Goal: Transaction & Acquisition: Purchase product/service

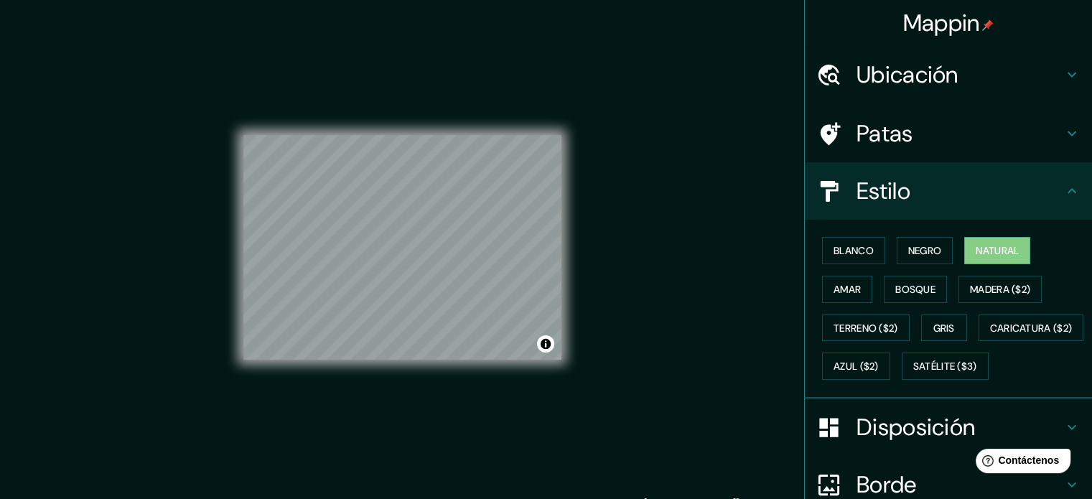
click at [1063, 189] on icon at bounding box center [1071, 190] width 17 height 17
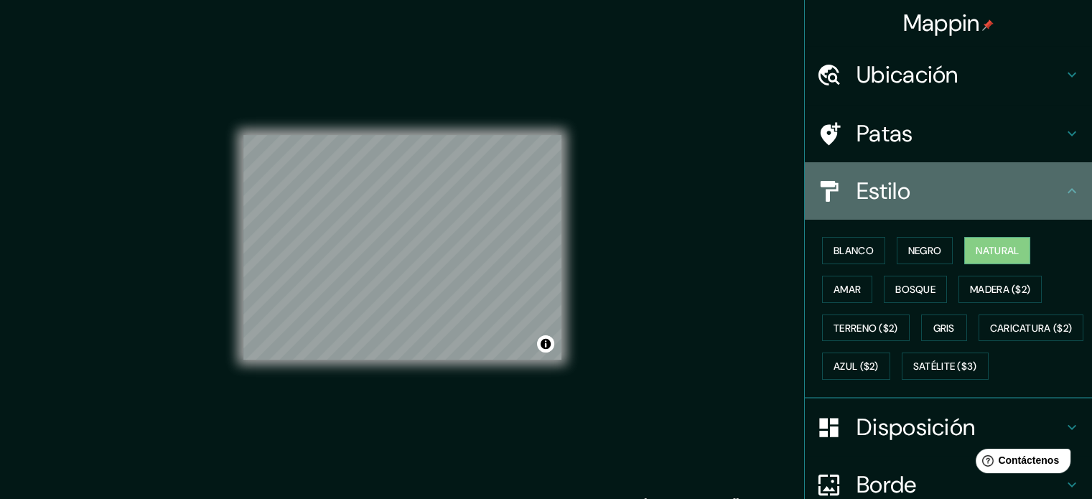
click at [1051, 192] on h4 "Estilo" at bounding box center [960, 191] width 207 height 29
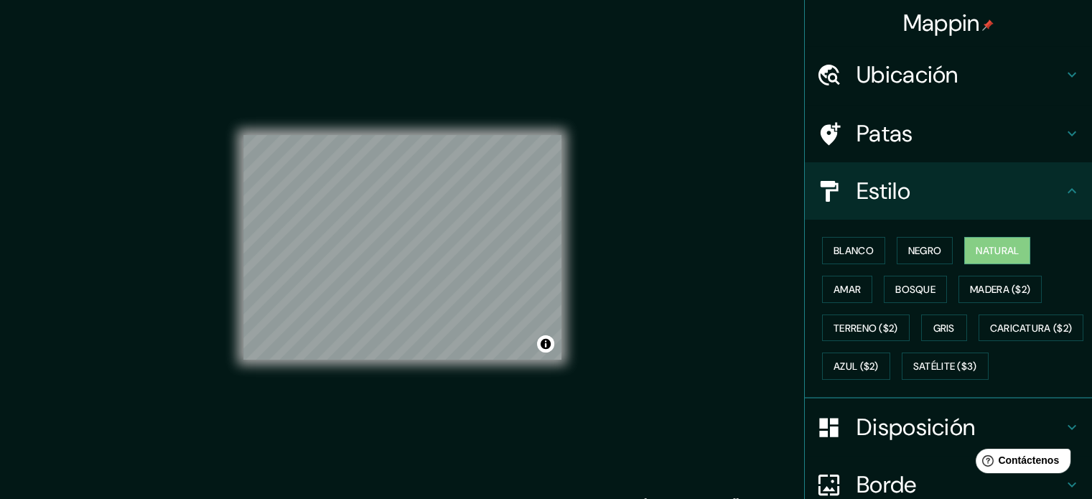
click at [944, 70] on font "Ubicación" at bounding box center [908, 75] width 102 height 30
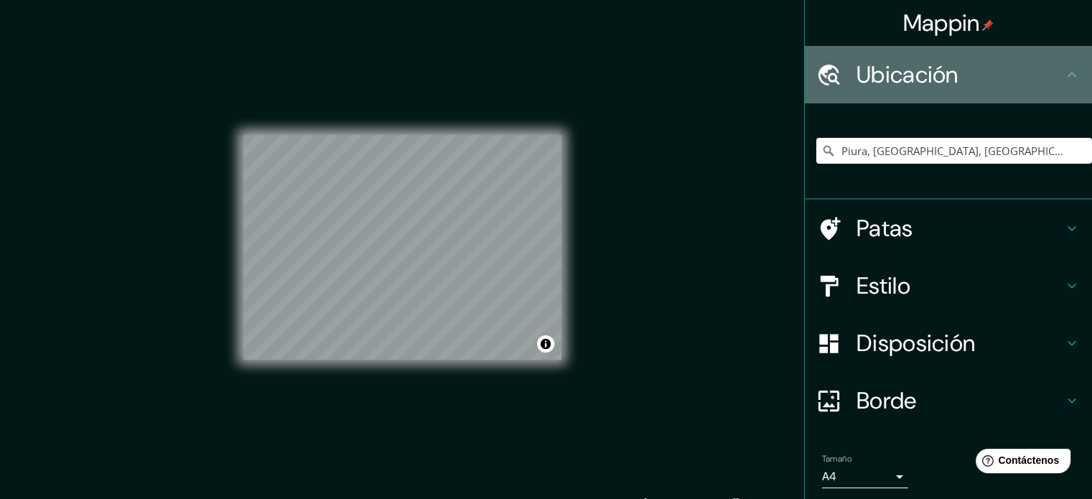
click at [1063, 77] on icon at bounding box center [1071, 74] width 17 height 17
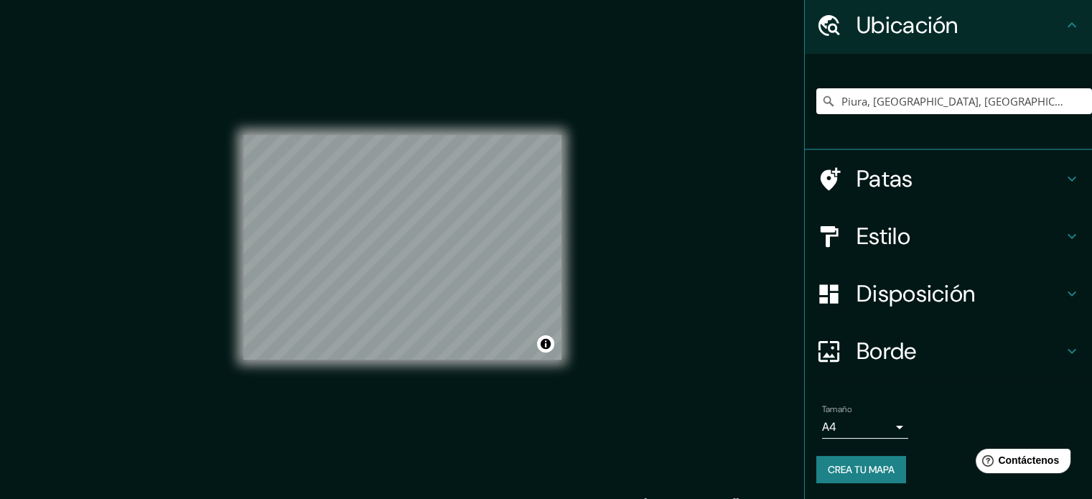
click at [922, 177] on h4 "Patas" at bounding box center [960, 178] width 207 height 29
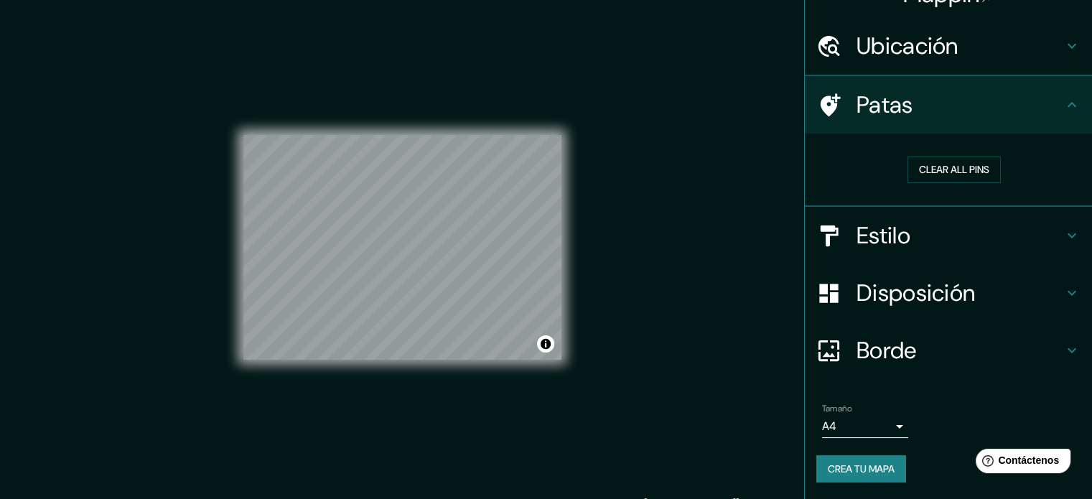
scroll to position [28, 0]
click at [922, 177] on button "Clear all pins" at bounding box center [954, 170] width 93 height 27
click at [926, 169] on button "Clear all pins" at bounding box center [954, 170] width 93 height 27
click at [954, 227] on h4 "Estilo" at bounding box center [960, 237] width 207 height 29
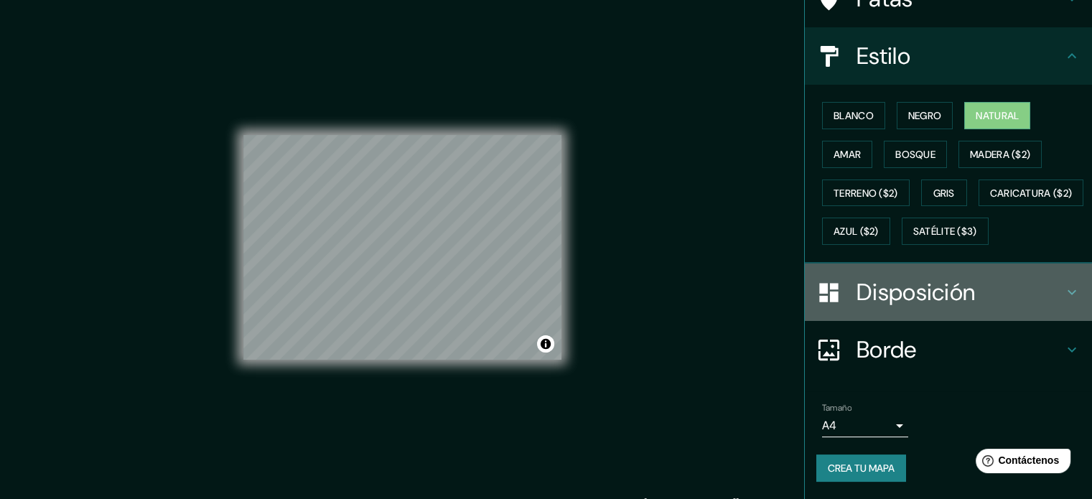
click at [948, 292] on font "Disposición" at bounding box center [916, 292] width 118 height 30
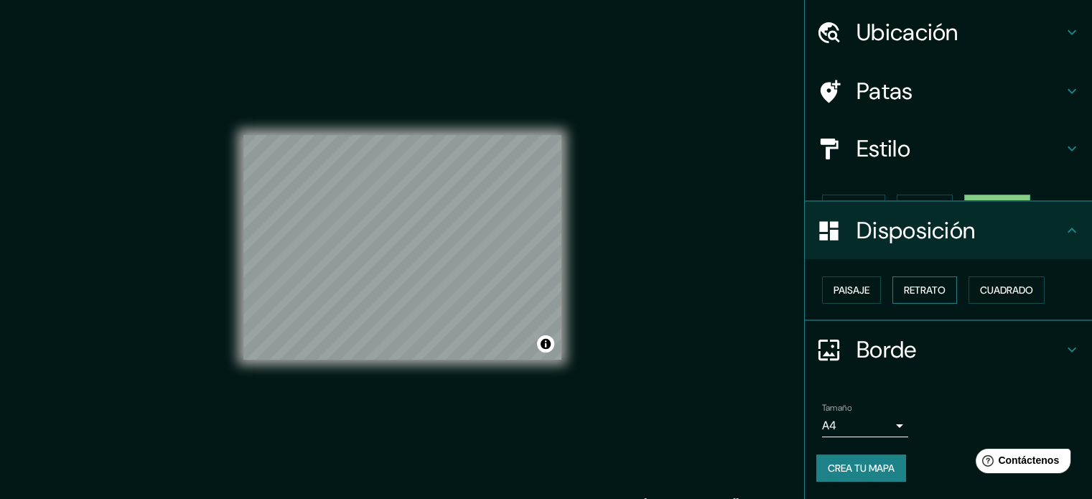
scroll to position [17, 0]
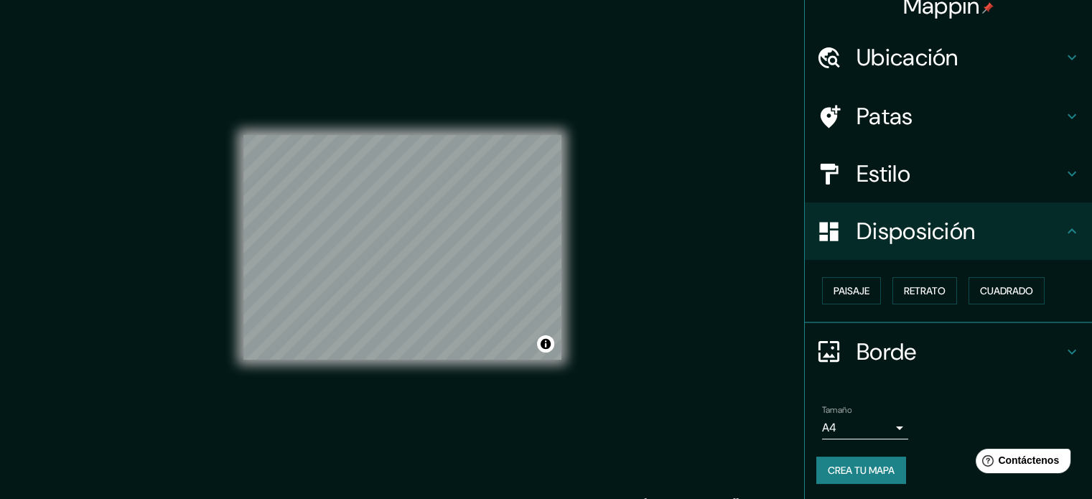
click at [874, 285] on div "Paisaje Retrato Cuadrado" at bounding box center [954, 290] width 276 height 39
click at [850, 290] on font "Paisaje" at bounding box center [852, 290] width 36 height 13
click at [919, 298] on font "Retrato" at bounding box center [925, 290] width 42 height 19
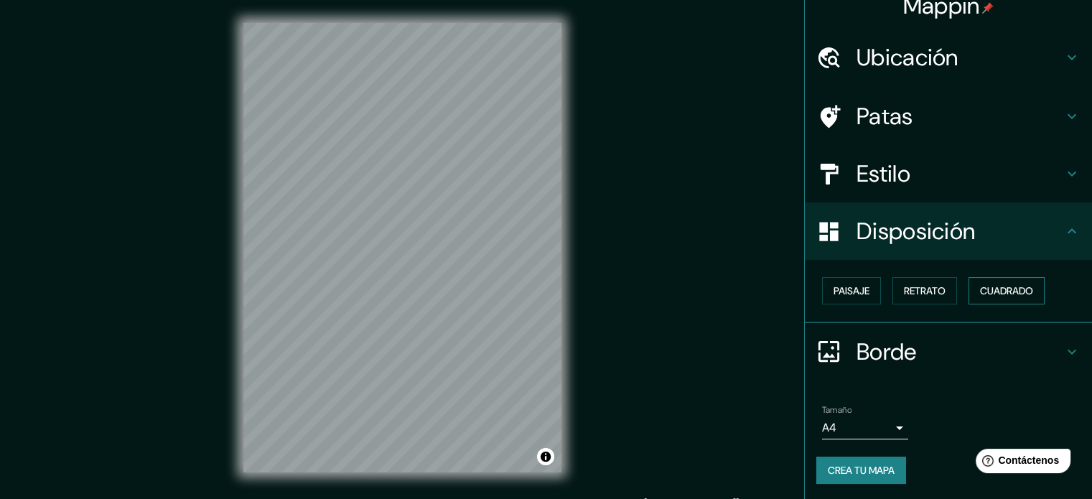
click at [997, 298] on font "Cuadrado" at bounding box center [1006, 290] width 53 height 19
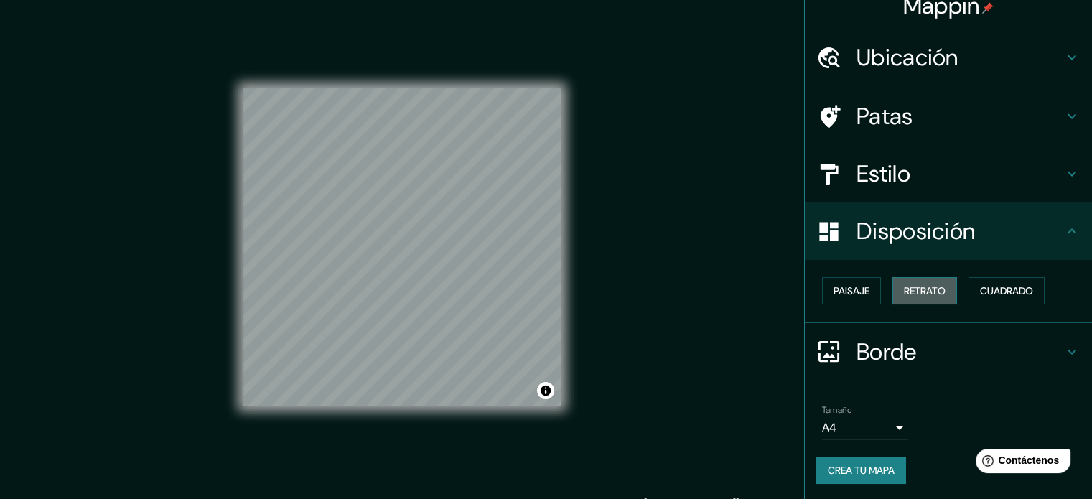
click at [912, 281] on font "Retrato" at bounding box center [925, 290] width 42 height 19
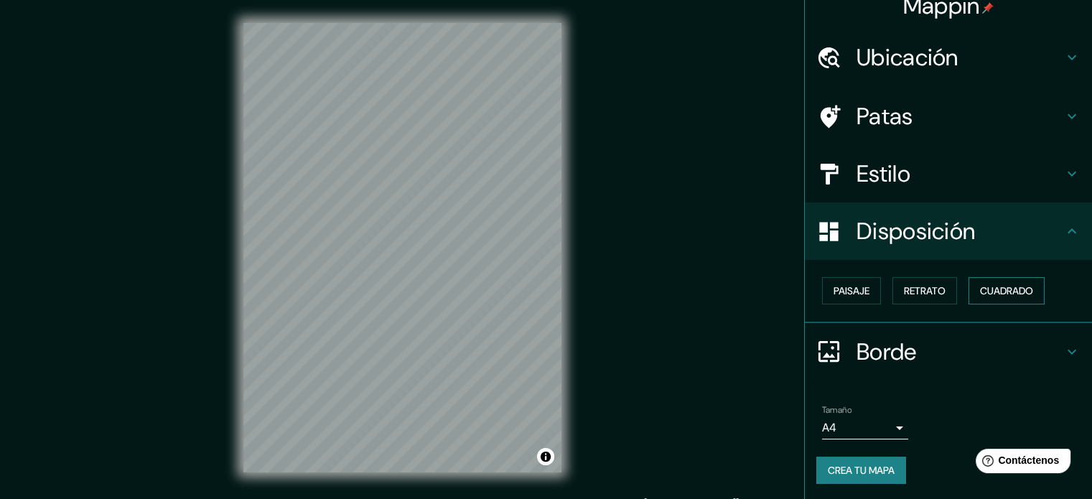
click at [1011, 282] on font "Cuadrado" at bounding box center [1006, 290] width 53 height 19
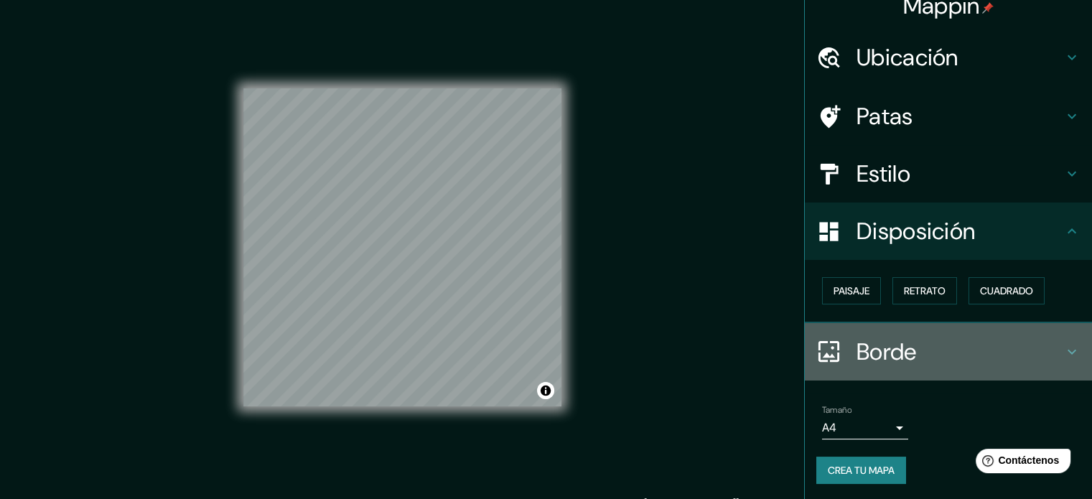
click at [916, 345] on h4 "Borde" at bounding box center [960, 352] width 207 height 29
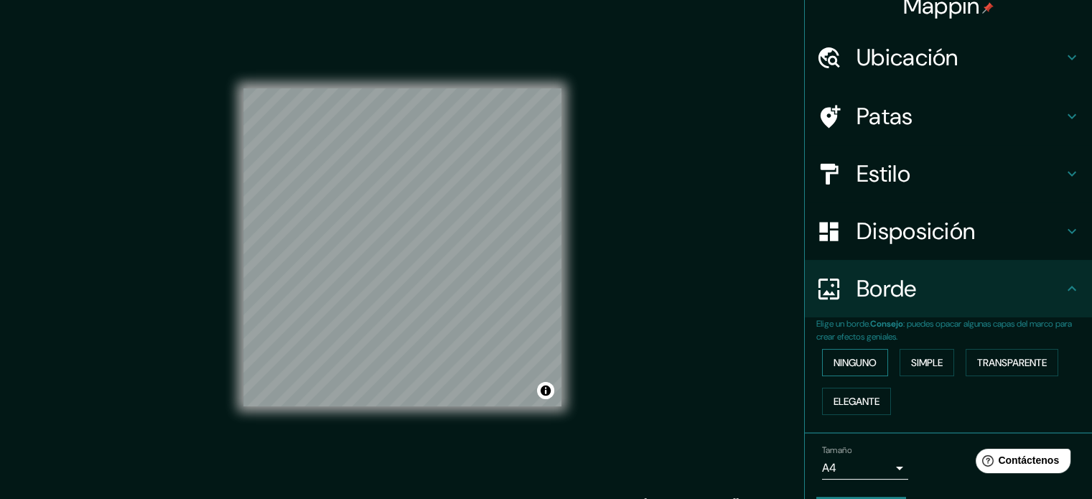
click at [844, 367] on font "Ninguno" at bounding box center [855, 362] width 43 height 13
click at [901, 363] on button "Simple" at bounding box center [927, 362] width 55 height 27
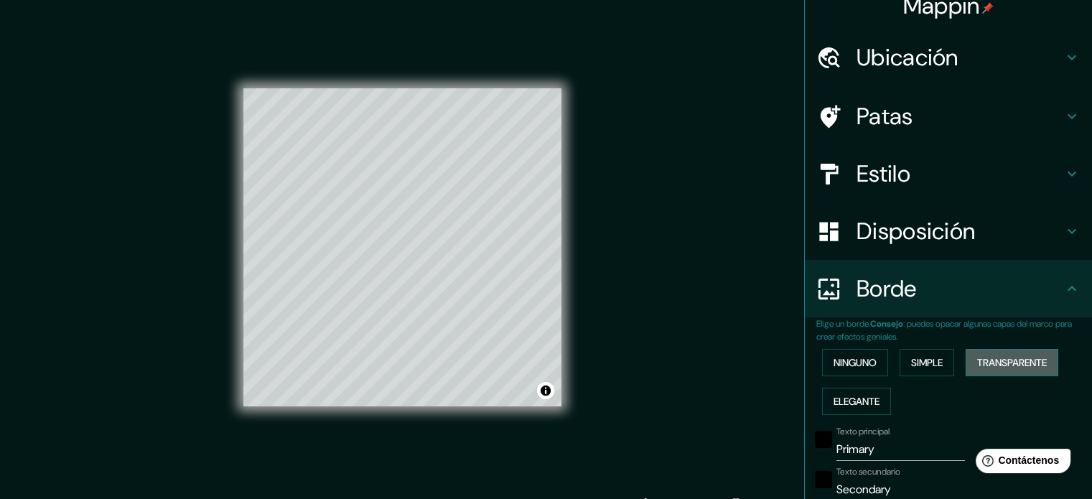
click at [1005, 369] on font "Transparente" at bounding box center [1012, 362] width 70 height 19
click at [860, 352] on button "Ninguno" at bounding box center [855, 362] width 66 height 27
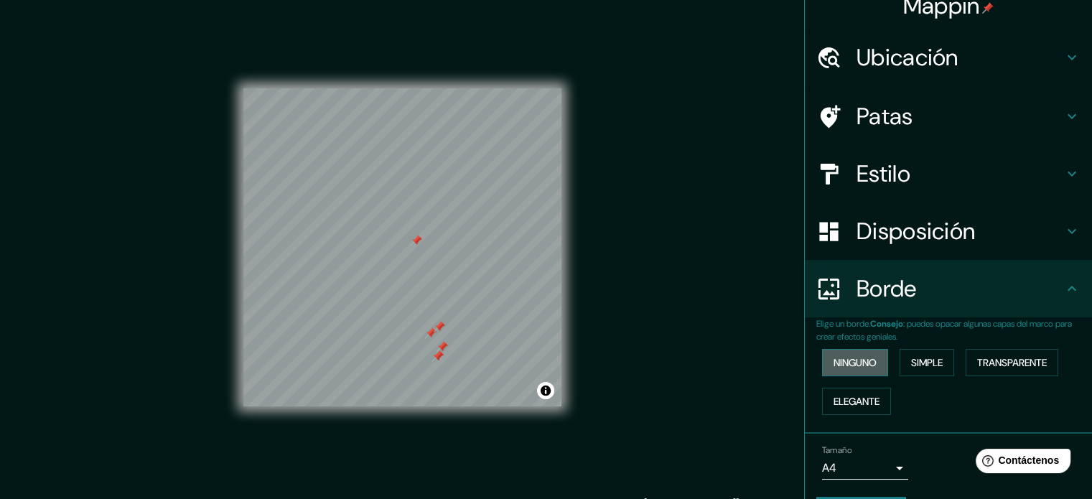
click at [861, 352] on button "Ninguno" at bounding box center [855, 362] width 66 height 27
click at [939, 361] on button "Simple" at bounding box center [927, 362] width 55 height 27
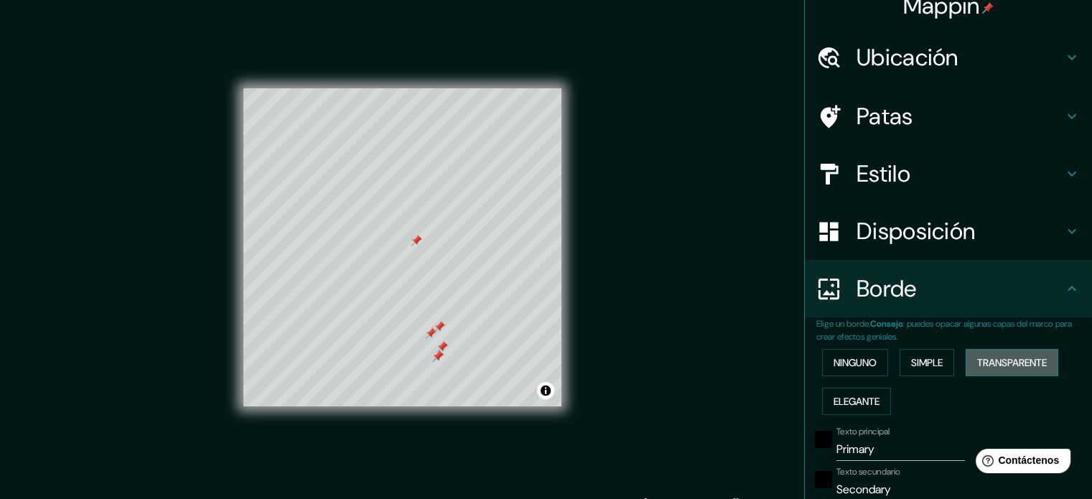
click at [977, 358] on font "Transparente" at bounding box center [1012, 362] width 70 height 13
click at [856, 398] on font "Elegante" at bounding box center [857, 401] width 46 height 13
click at [982, 366] on font "Transparente" at bounding box center [1012, 362] width 70 height 13
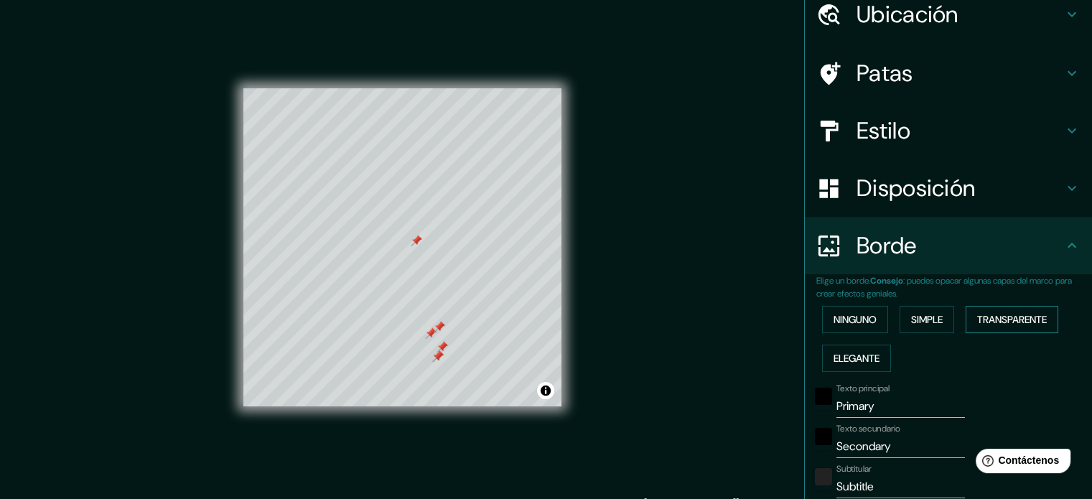
scroll to position [233, 0]
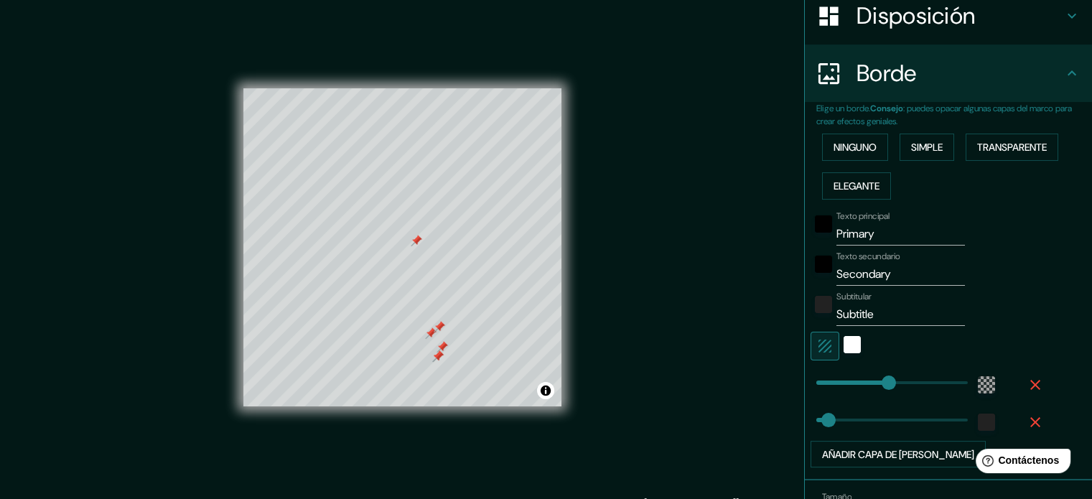
click at [1027, 382] on icon "button" at bounding box center [1035, 384] width 17 height 17
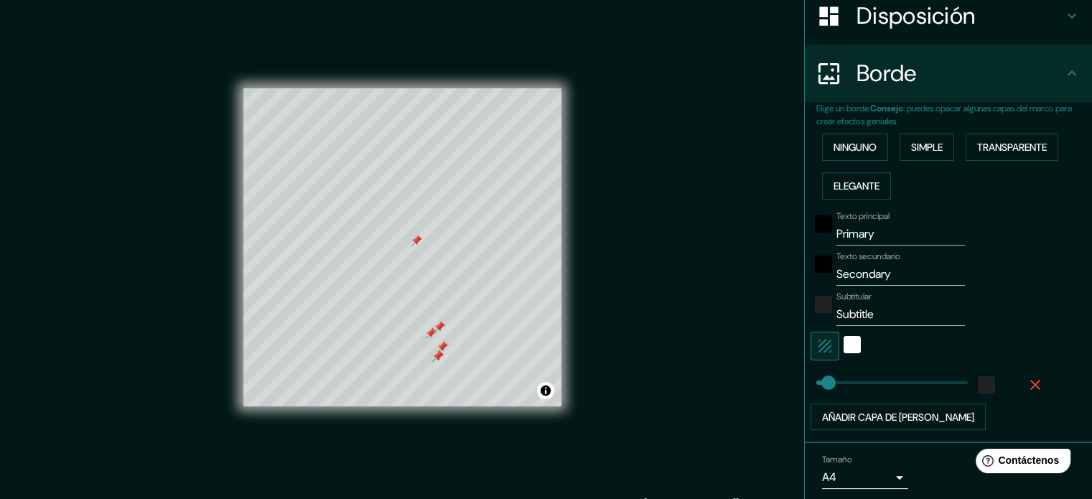
click at [1027, 386] on icon "button" at bounding box center [1035, 384] width 17 height 17
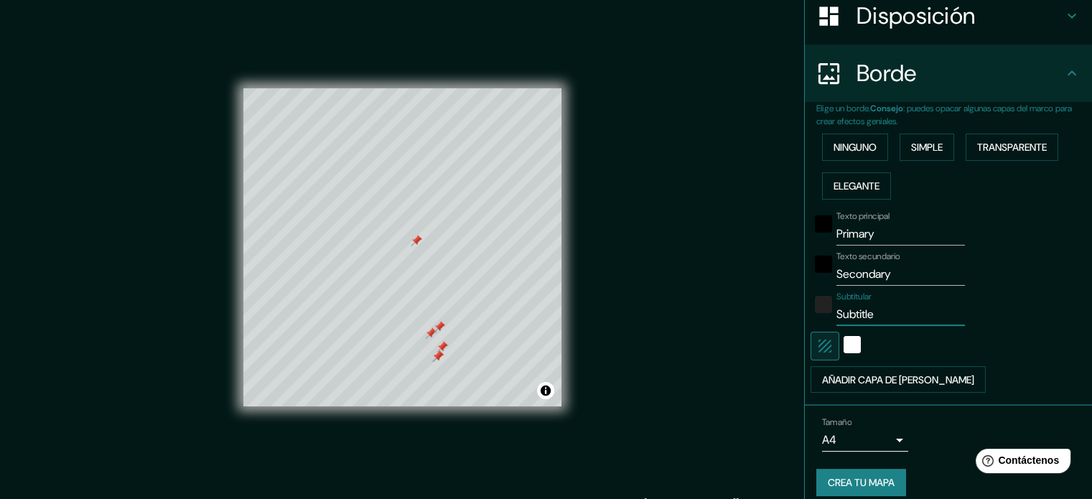
click at [902, 305] on input "Subtitle" at bounding box center [901, 314] width 129 height 23
drag, startPoint x: 897, startPoint y: 307, endPoint x: 728, endPoint y: 307, distance: 168.8
click at [728, 307] on div "Mappin Ubicación Piura, [GEOGRAPHIC_DATA], [GEOGRAPHIC_DATA] Piura [GEOGRAPHIC_…" at bounding box center [546, 259] width 1092 height 518
click at [879, 264] on input "Secondary" at bounding box center [901, 274] width 129 height 23
drag, startPoint x: 884, startPoint y: 266, endPoint x: 776, endPoint y: 284, distance: 109.8
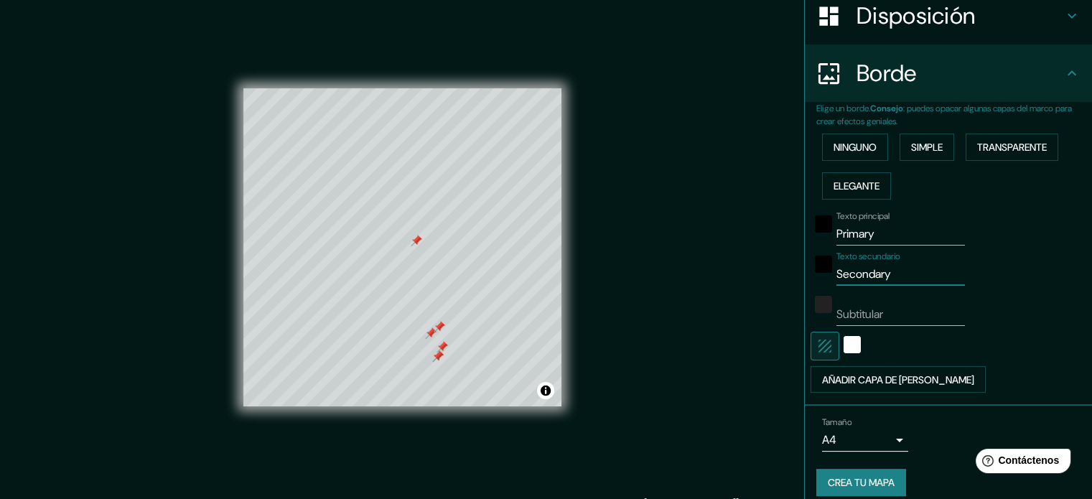
click at [776, 284] on div "Mappin Ubicación Piura, [GEOGRAPHIC_DATA], [GEOGRAPHIC_DATA] Piura [GEOGRAPHIC_…" at bounding box center [546, 259] width 1092 height 518
drag, startPoint x: 881, startPoint y: 238, endPoint x: 763, endPoint y: 223, distance: 118.6
click at [763, 223] on div "Mappin Ubicación Piura, [GEOGRAPHIC_DATA], [GEOGRAPHIC_DATA] Piura [GEOGRAPHIC_…" at bounding box center [546, 259] width 1092 height 518
click at [960, 349] on div at bounding box center [929, 346] width 236 height 29
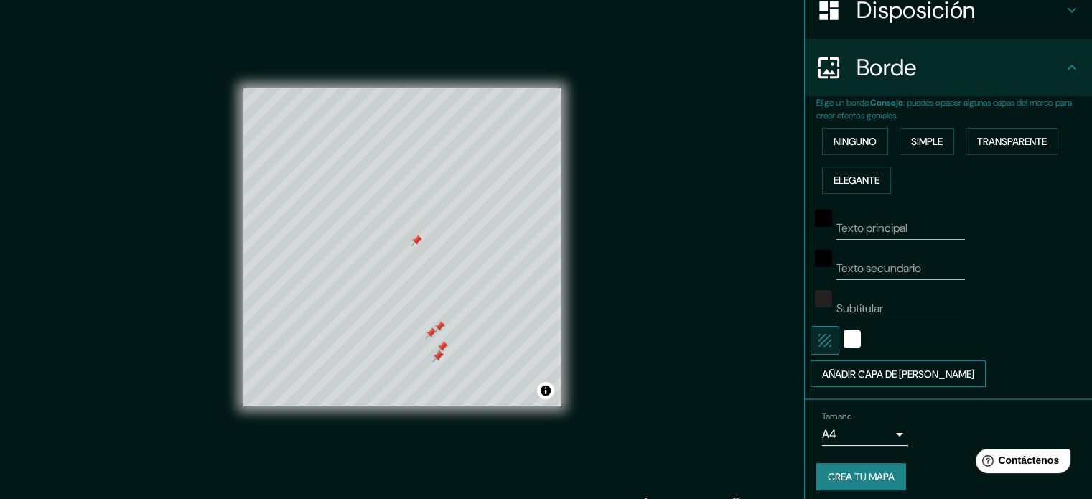
scroll to position [244, 0]
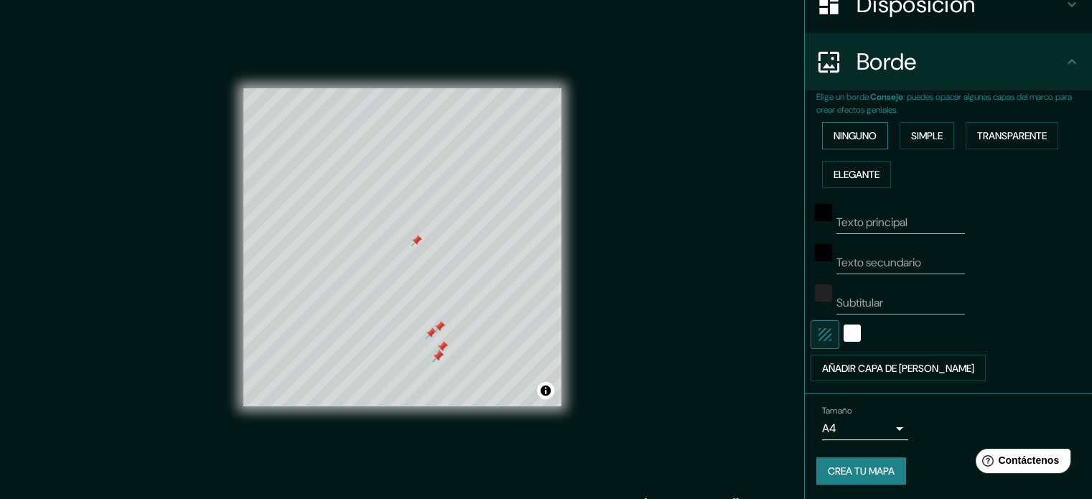
click at [839, 126] on font "Ninguno" at bounding box center [855, 135] width 43 height 19
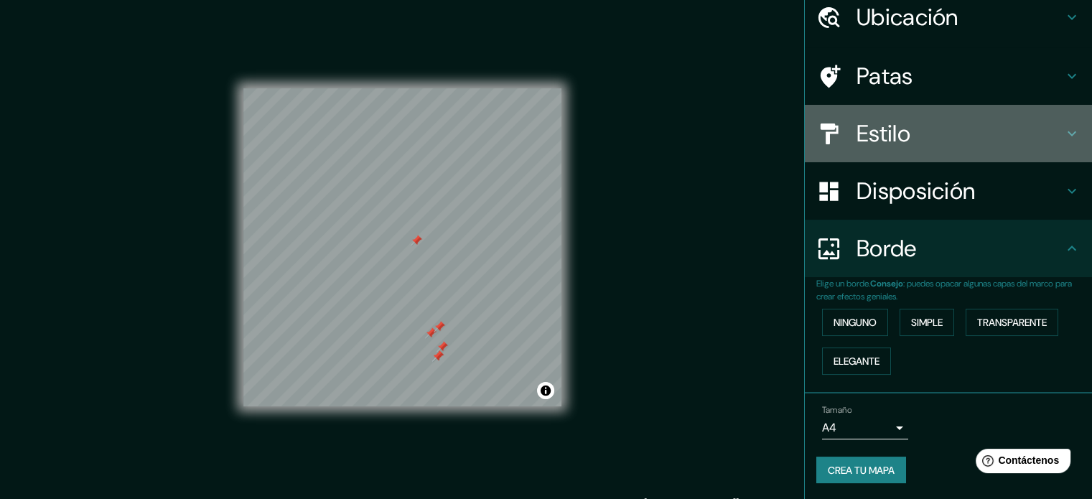
click at [840, 126] on div at bounding box center [836, 133] width 40 height 25
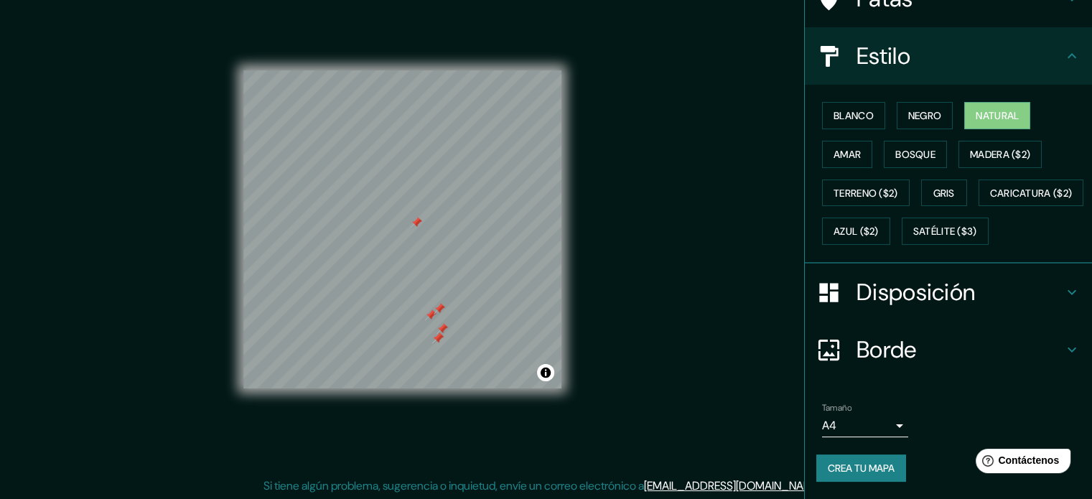
scroll to position [19, 0]
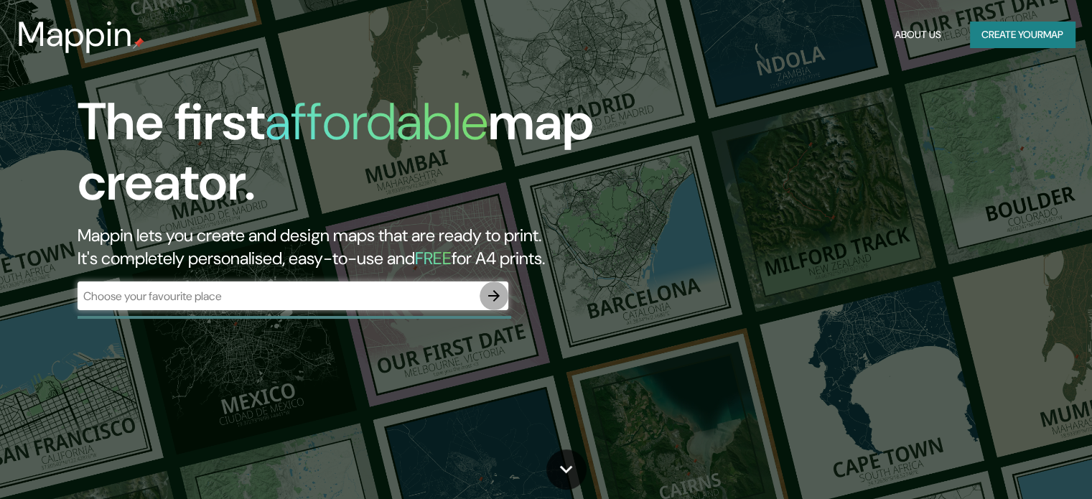
click at [490, 292] on icon "button" at bounding box center [493, 295] width 17 height 17
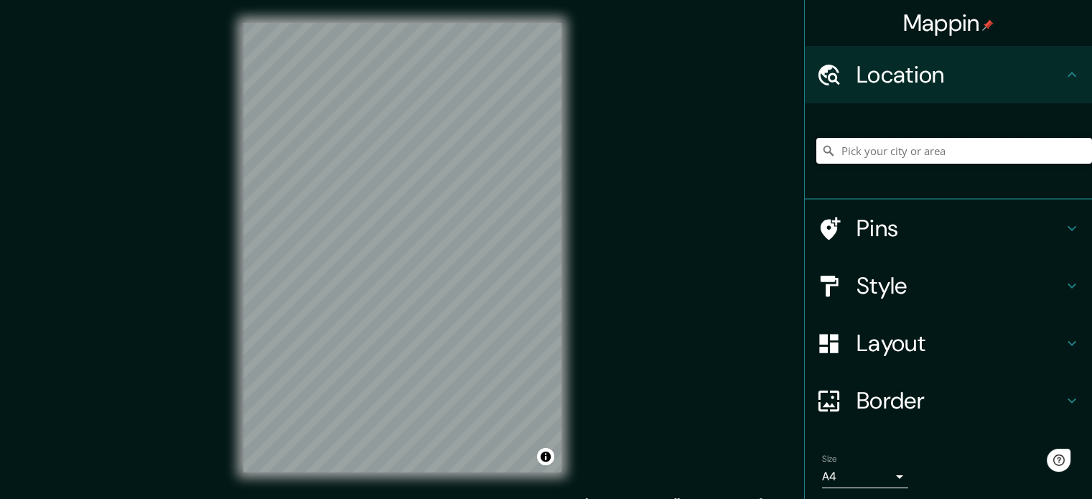
click at [893, 156] on input "Pick your city or area" at bounding box center [954, 151] width 276 height 26
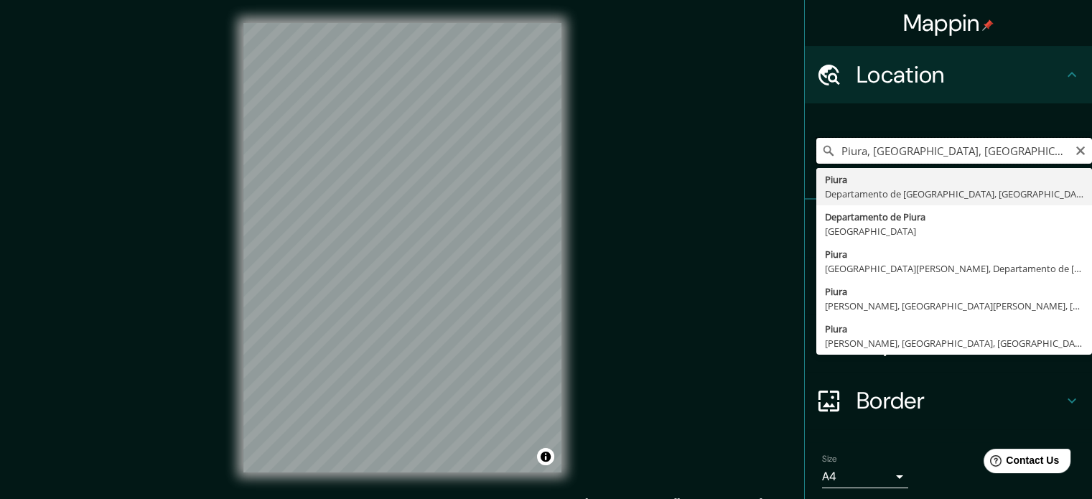
type input "Piura, [GEOGRAPHIC_DATA], [GEOGRAPHIC_DATA]"
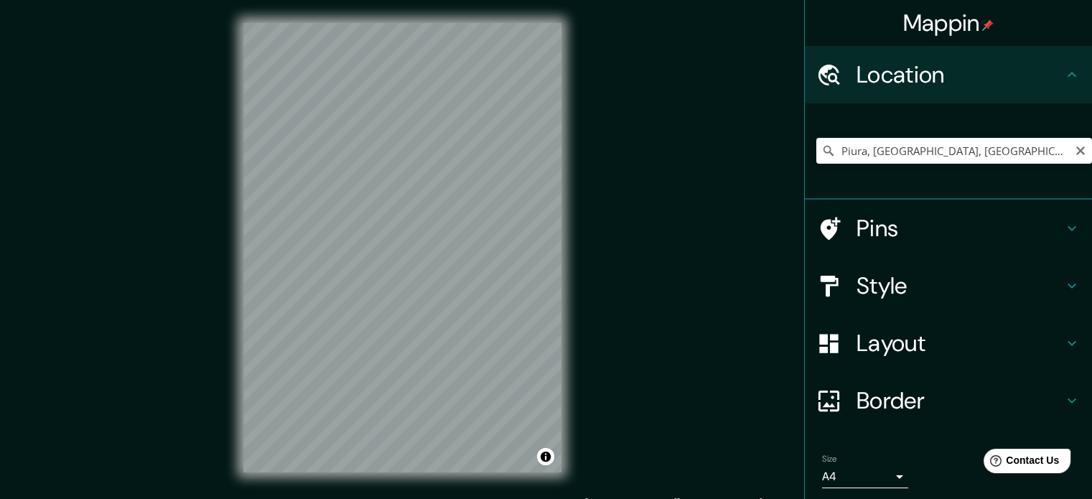
click at [938, 231] on h4 "Pins" at bounding box center [960, 228] width 207 height 29
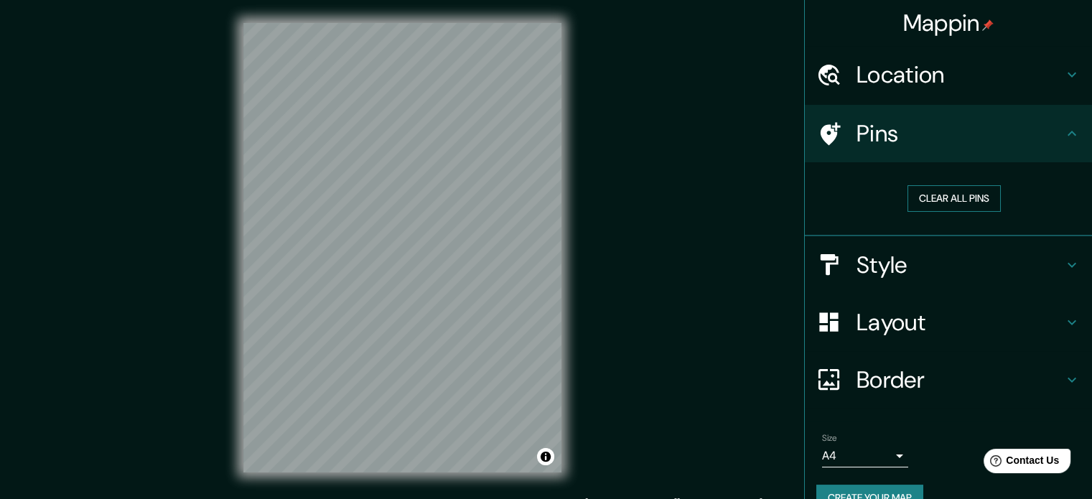
click at [913, 186] on button "Clear all pins" at bounding box center [954, 198] width 93 height 27
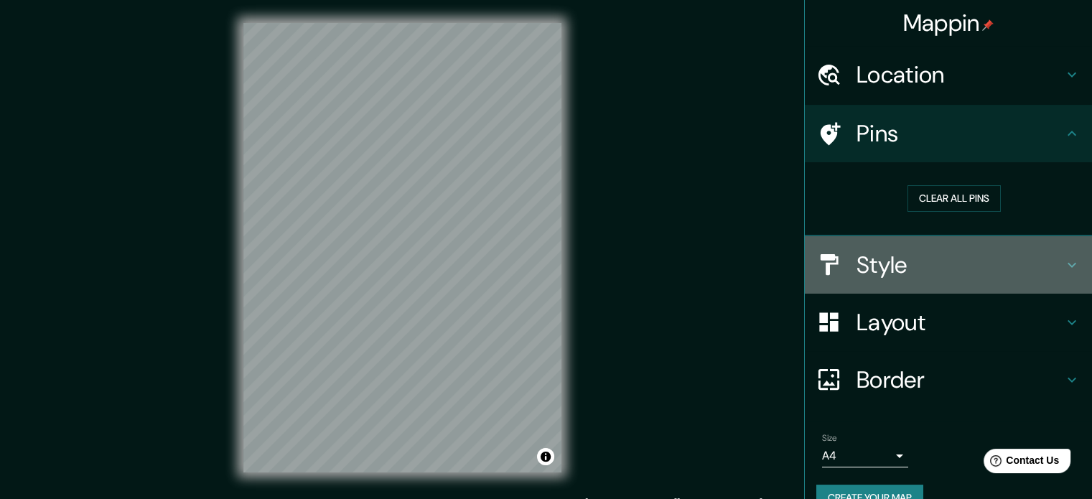
click at [903, 253] on h4 "Style" at bounding box center [960, 265] width 207 height 29
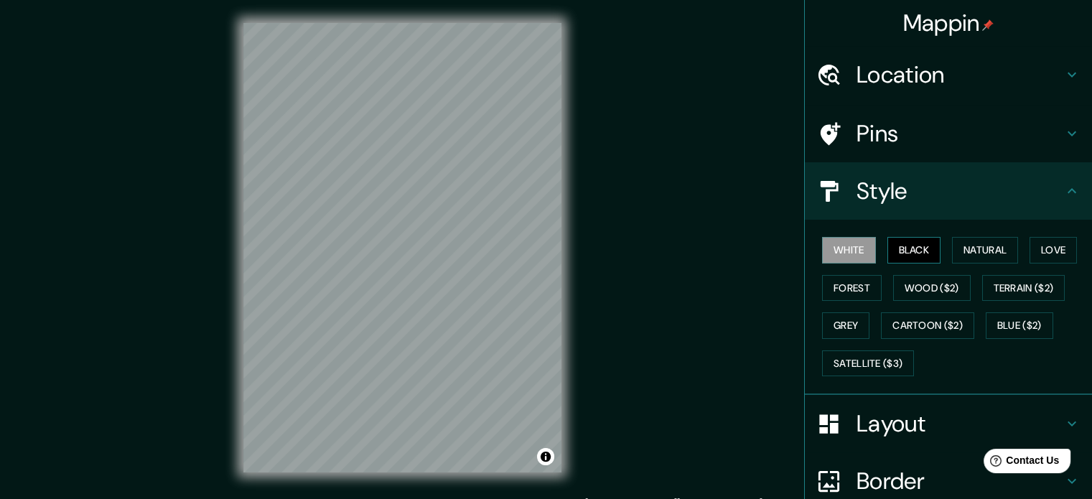
click at [904, 244] on button "Black" at bounding box center [915, 250] width 54 height 27
click at [961, 253] on button "Natural" at bounding box center [985, 250] width 66 height 27
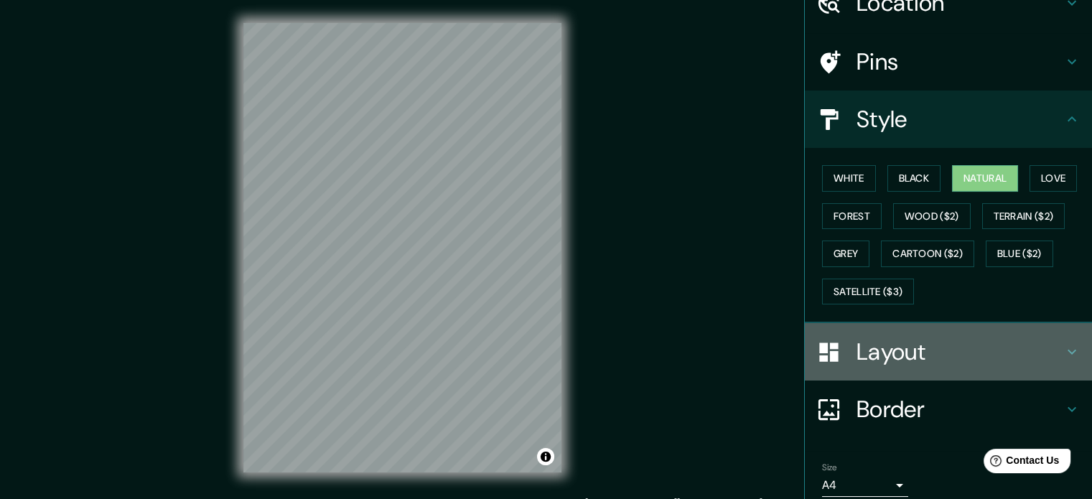
click at [875, 348] on h4 "Layout" at bounding box center [960, 352] width 207 height 29
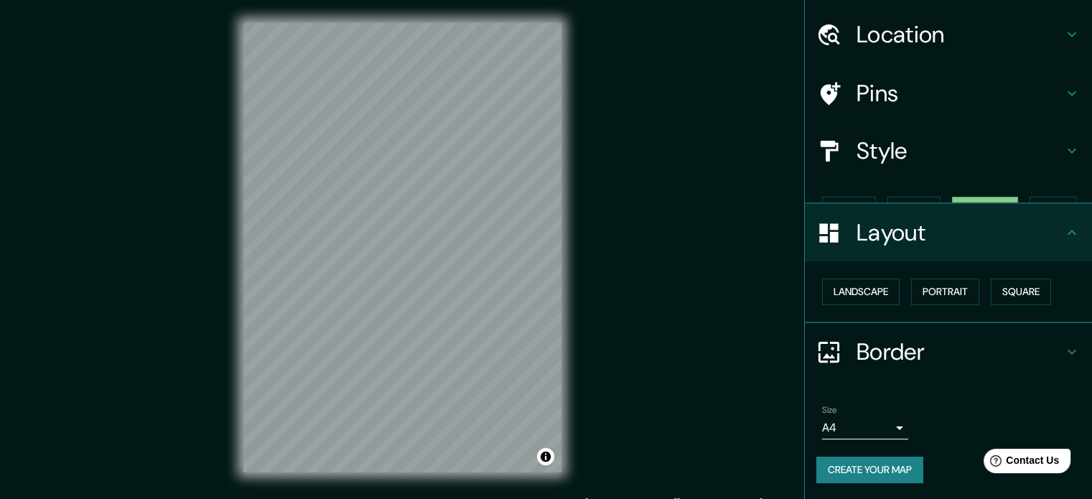
scroll to position [16, 0]
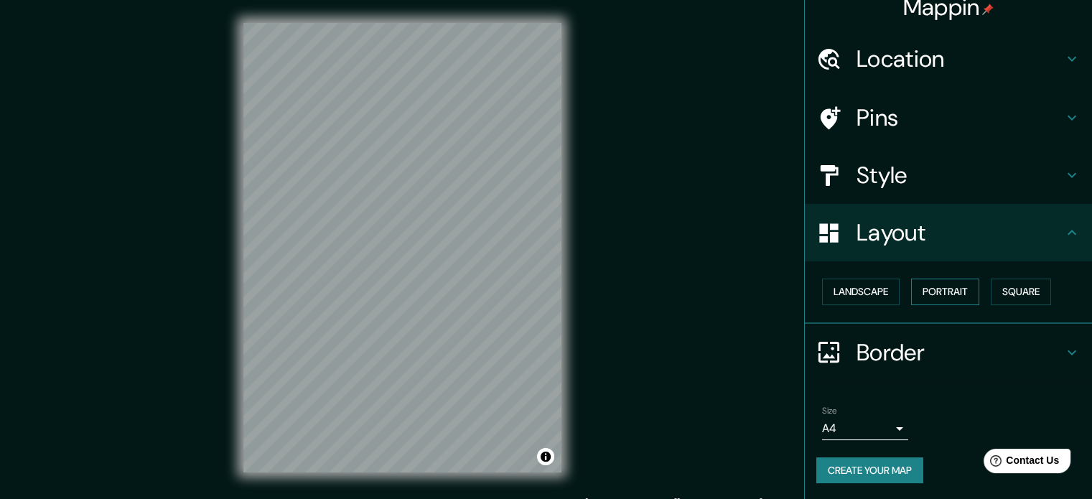
click at [934, 292] on button "Portrait" at bounding box center [945, 292] width 68 height 27
click at [883, 298] on button "Landscape" at bounding box center [861, 292] width 78 height 27
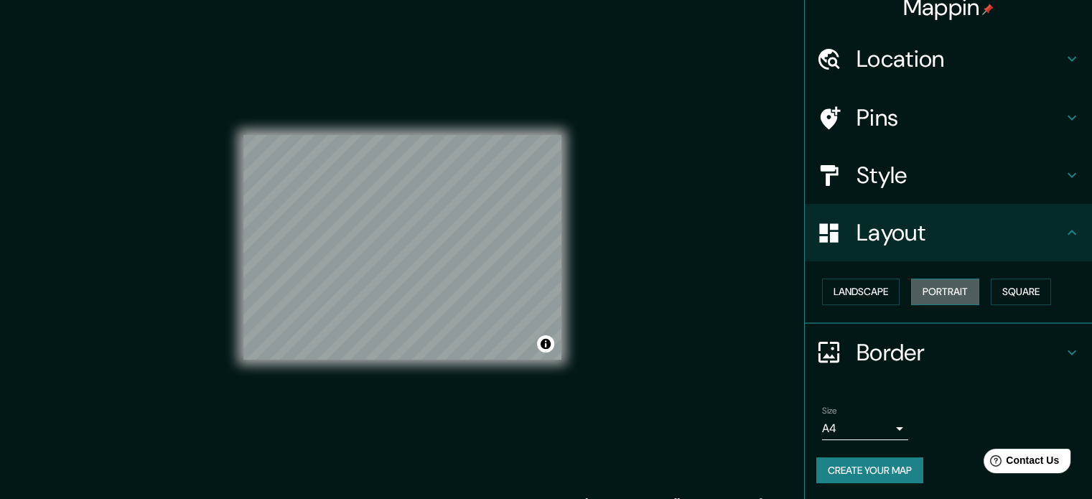
click at [945, 291] on button "Portrait" at bounding box center [945, 292] width 68 height 27
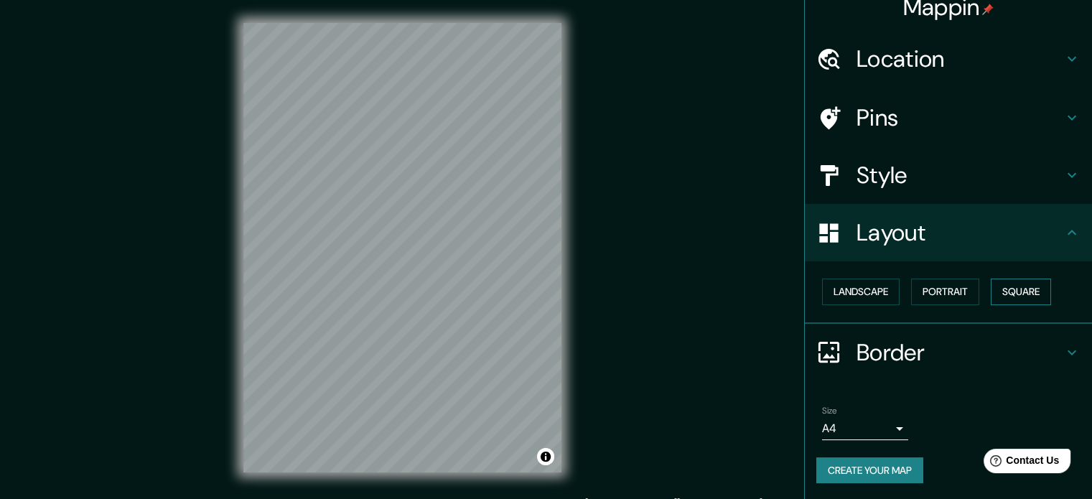
click at [991, 285] on button "Square" at bounding box center [1021, 292] width 60 height 27
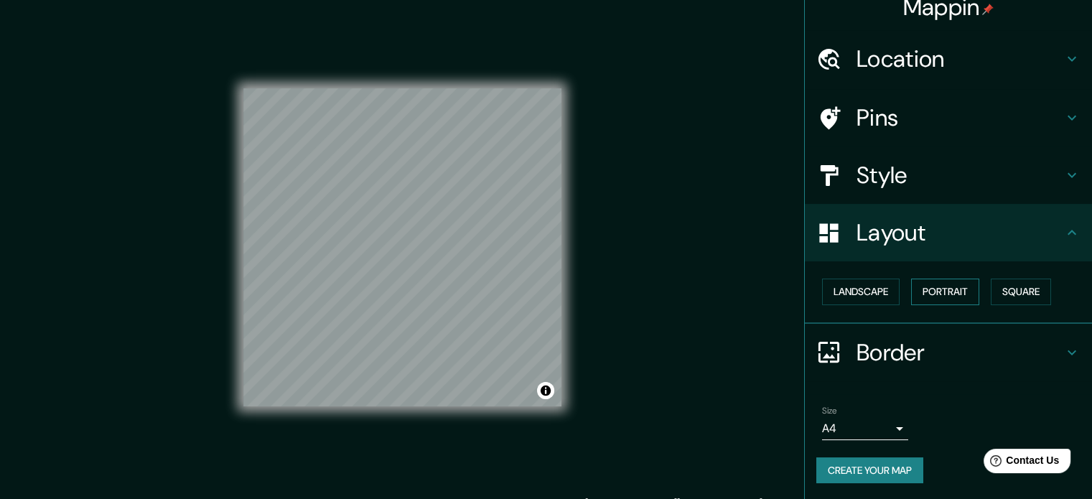
click at [950, 298] on button "Portrait" at bounding box center [945, 292] width 68 height 27
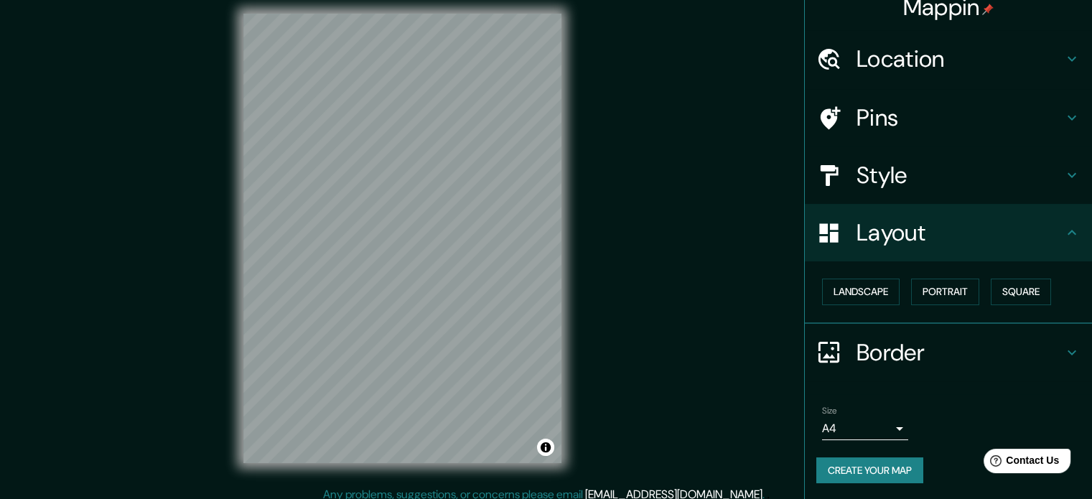
scroll to position [19, 0]
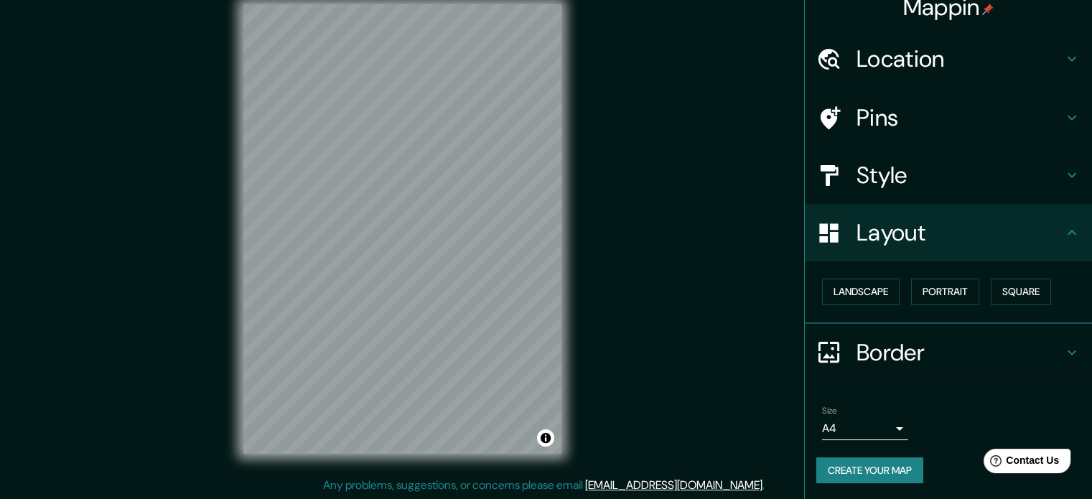
click at [925, 355] on h4 "Border" at bounding box center [960, 352] width 207 height 29
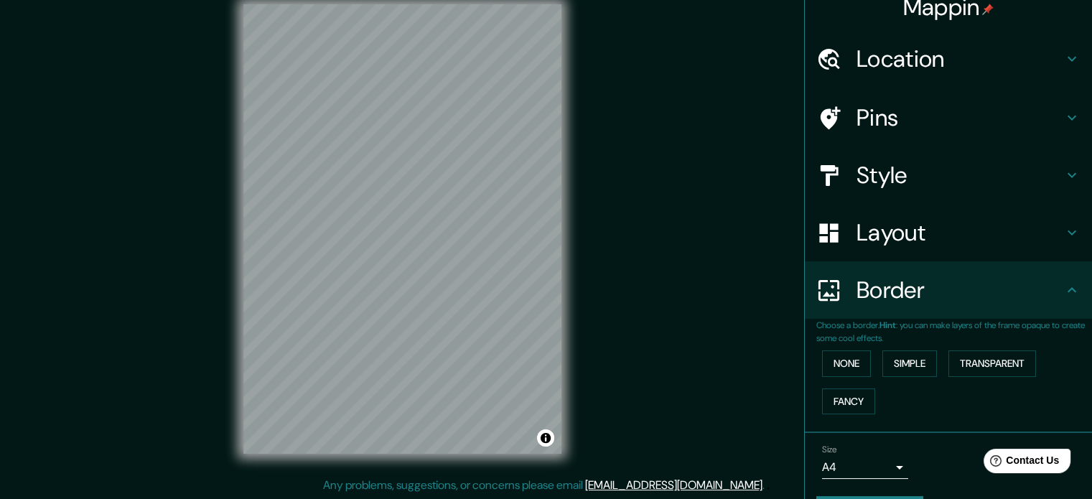
scroll to position [55, 0]
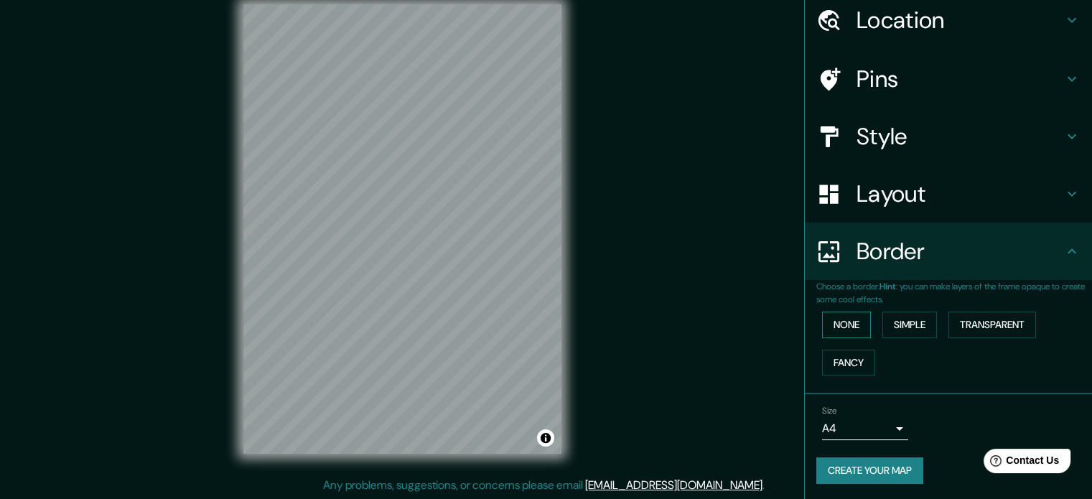
click at [842, 326] on button "None" at bounding box center [846, 325] width 49 height 27
click at [895, 327] on button "Simple" at bounding box center [910, 325] width 55 height 27
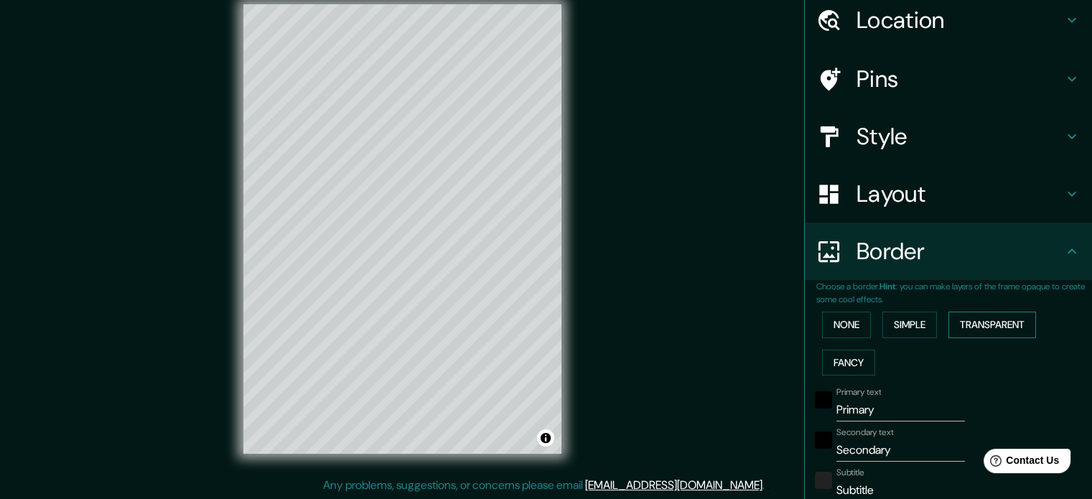
click at [962, 325] on button "Transparent" at bounding box center [993, 325] width 88 height 27
click at [832, 322] on button "None" at bounding box center [846, 325] width 49 height 27
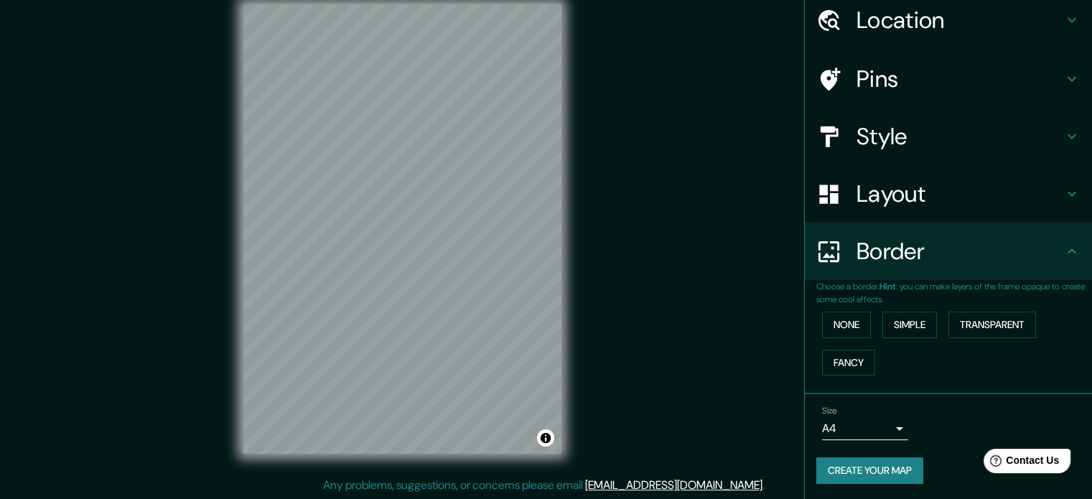
click at [829, 341] on div "None Simple Transparent Fancy" at bounding box center [954, 343] width 276 height 75
click at [834, 370] on button "Fancy" at bounding box center [848, 363] width 53 height 27
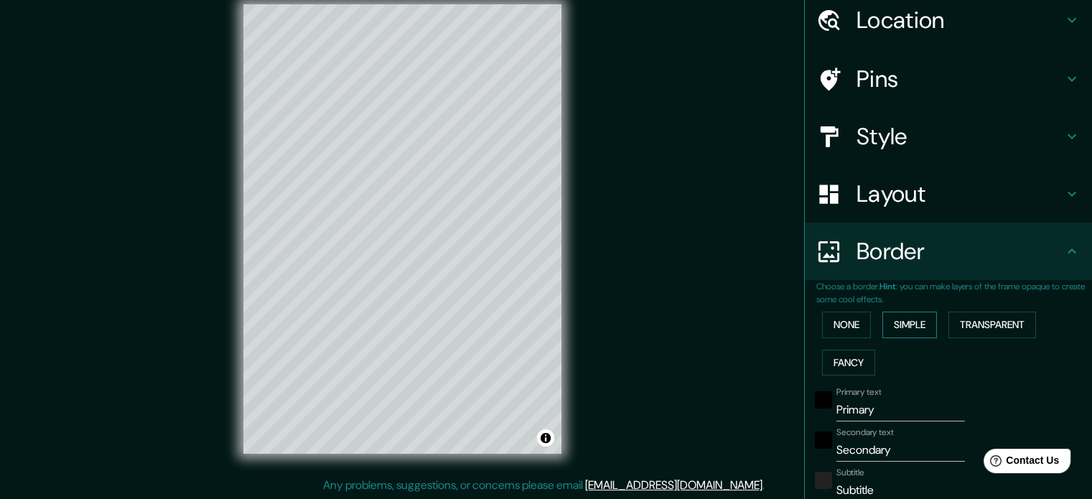
click at [906, 320] on button "Simple" at bounding box center [910, 325] width 55 height 27
click at [965, 312] on button "Transparent" at bounding box center [993, 325] width 88 height 27
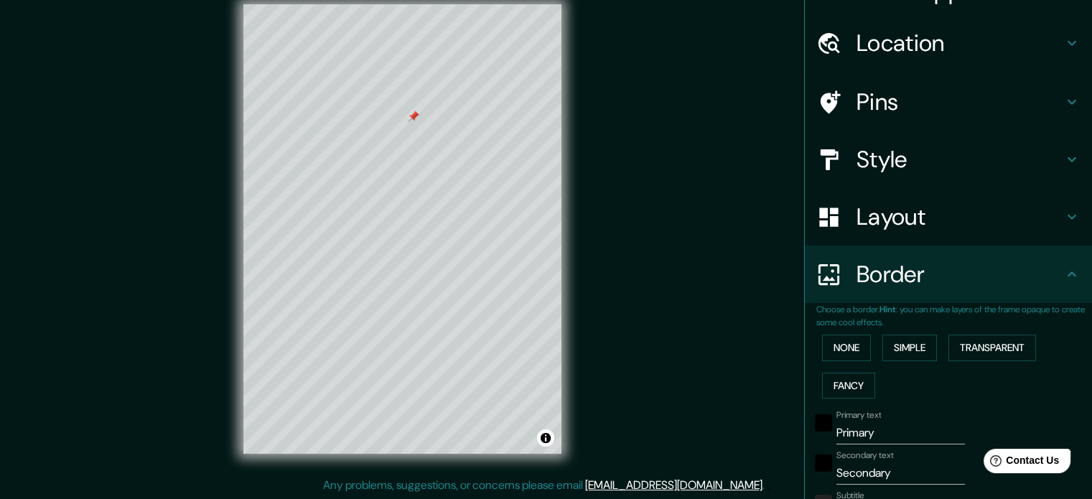
scroll to position [29, 0]
